Goal: Navigation & Orientation: Find specific page/section

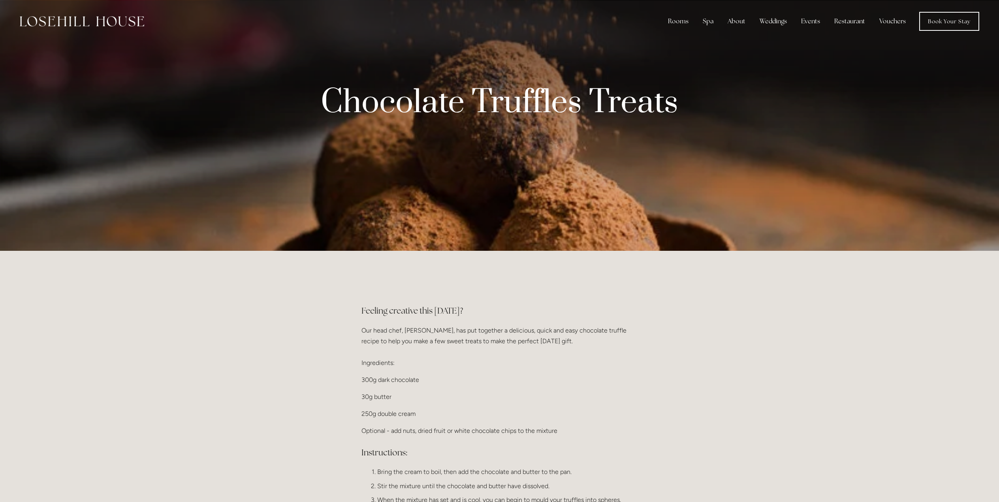
click at [80, 17] on img at bounding box center [82, 21] width 124 height 10
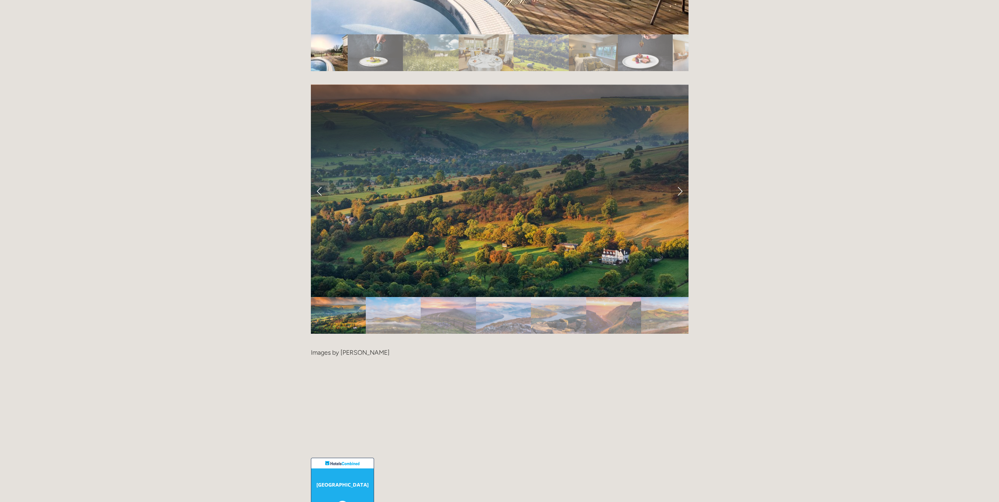
scroll to position [1619, 0]
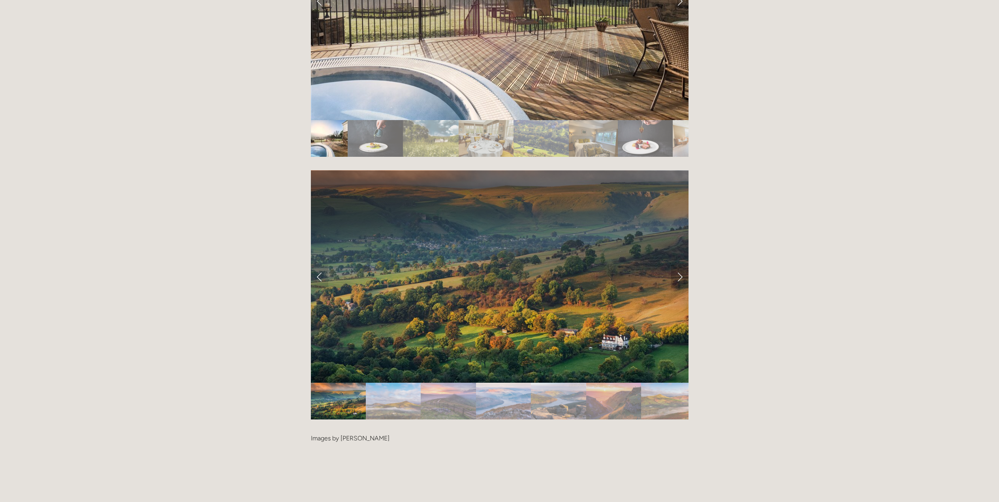
click at [680, 265] on link "Next Slide" at bounding box center [679, 277] width 17 height 24
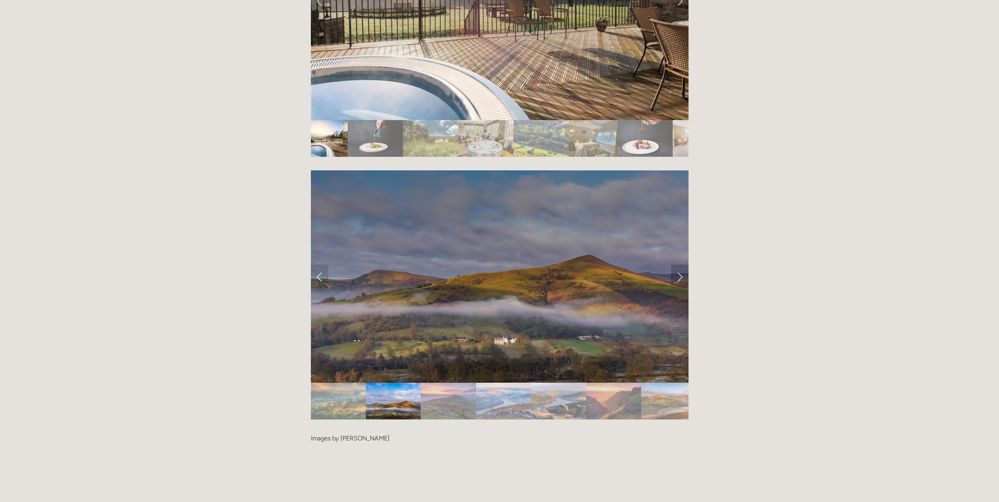
click at [680, 265] on link "Next Slide" at bounding box center [679, 277] width 17 height 24
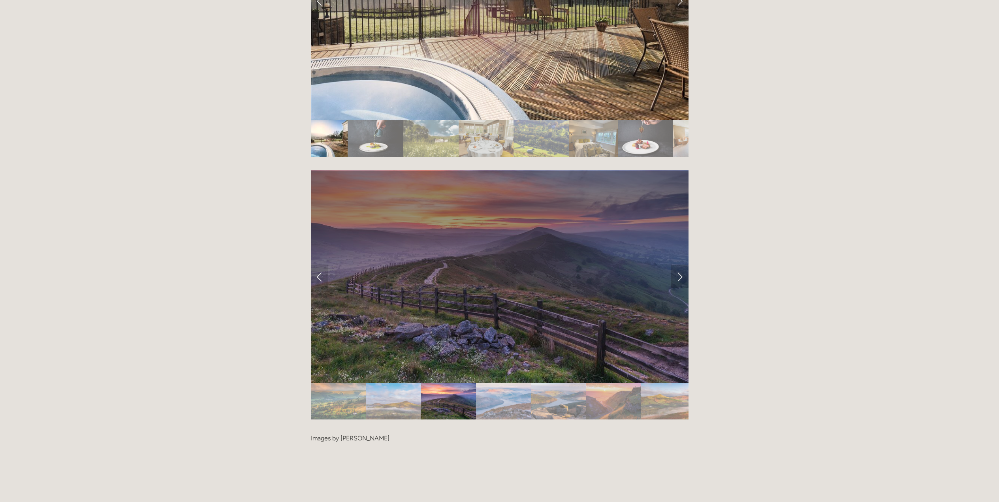
click at [679, 265] on link "Next Slide" at bounding box center [679, 277] width 17 height 24
click at [676, 265] on link "Next Slide" at bounding box center [679, 277] width 17 height 24
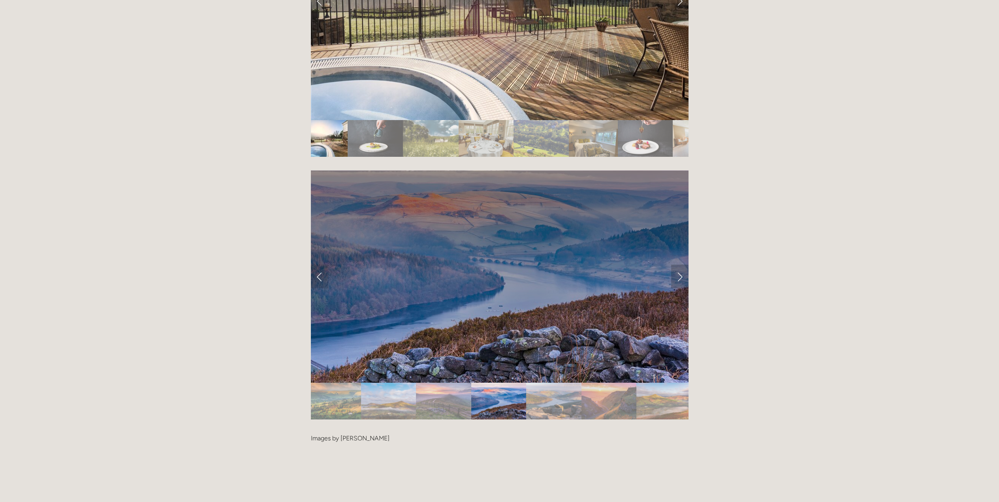
click at [679, 265] on link "Next Slide" at bounding box center [679, 277] width 17 height 24
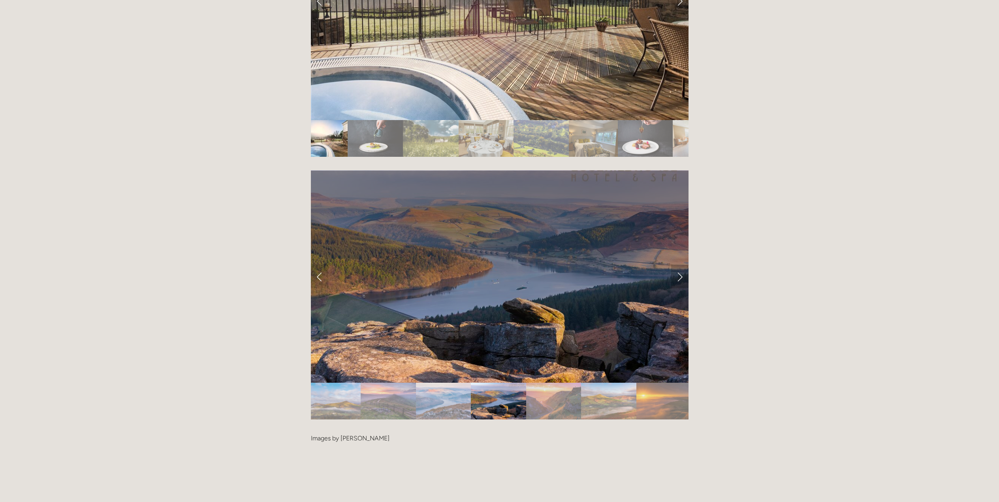
click at [679, 265] on link "Next Slide" at bounding box center [679, 277] width 17 height 24
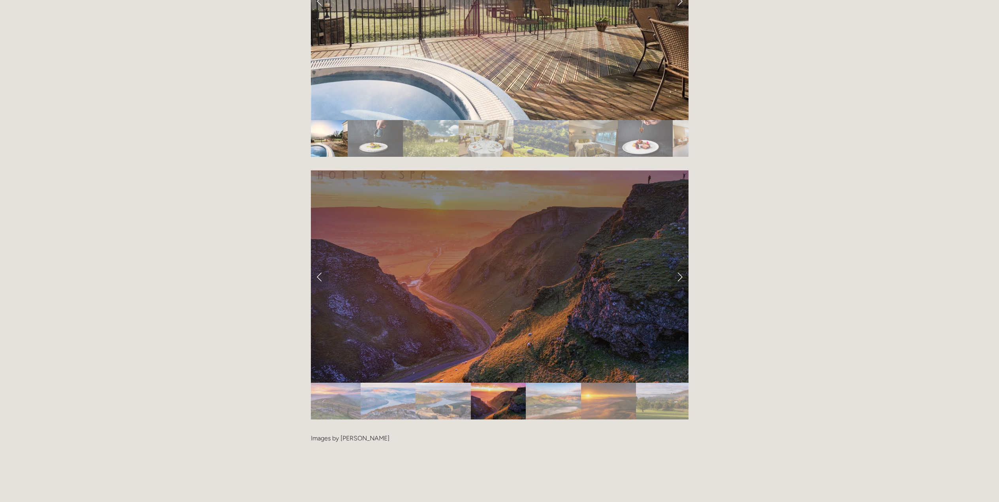
click at [679, 265] on link "Next Slide" at bounding box center [679, 277] width 17 height 24
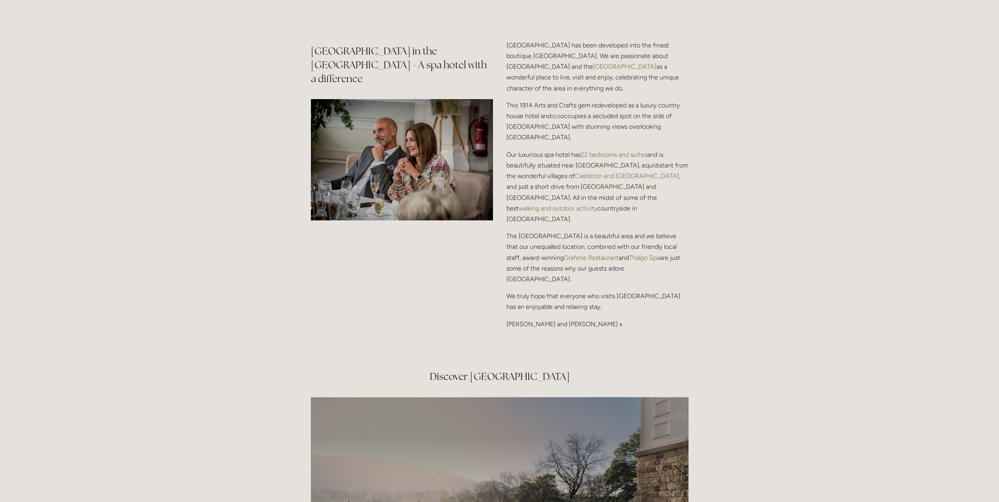
scroll to position [0, 0]
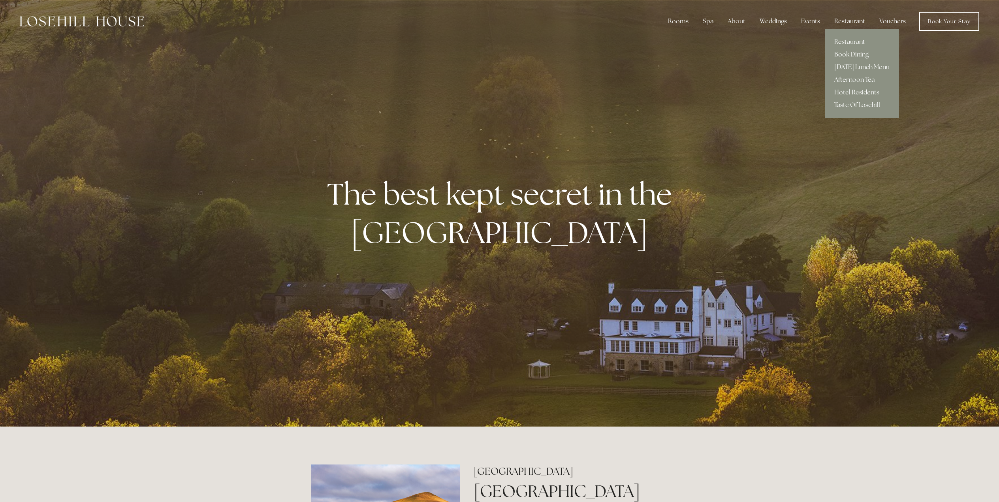
click at [851, 19] on div "Restaurant" at bounding box center [849, 21] width 43 height 16
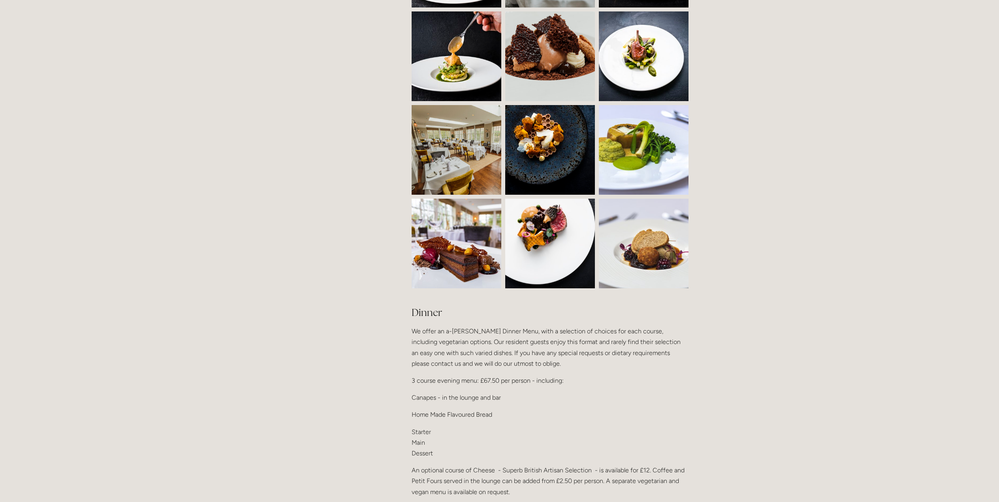
scroll to position [671, 0]
